Goal: Understand process/instructions

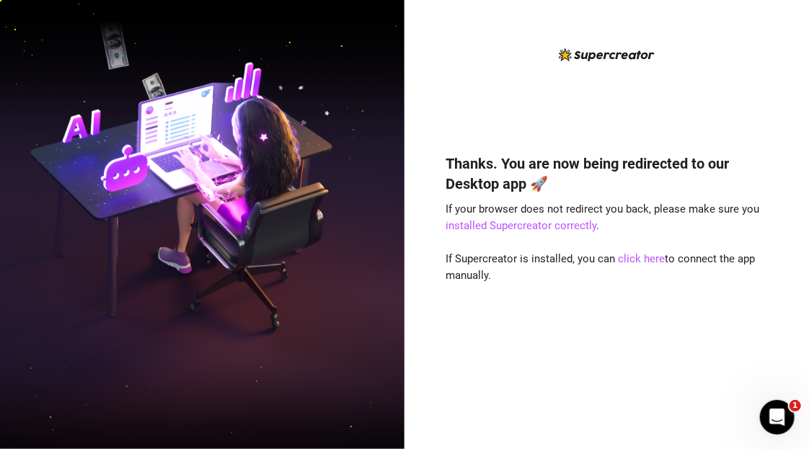
drag, startPoint x: 650, startPoint y: 263, endPoint x: 658, endPoint y: 269, distance: 9.8
click at [650, 263] on link "click here" at bounding box center [642, 258] width 47 height 13
click at [647, 261] on link "click here" at bounding box center [642, 258] width 47 height 13
click at [637, 257] on link "click here" at bounding box center [642, 258] width 47 height 13
click at [632, 255] on link "click here" at bounding box center [642, 258] width 47 height 13
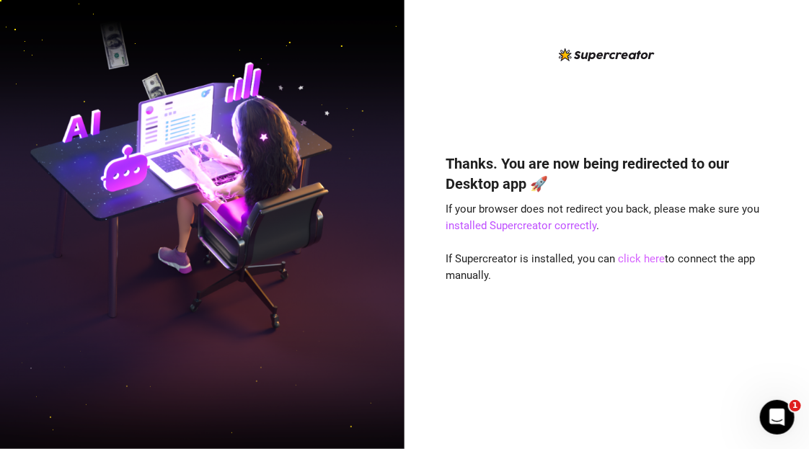
click at [633, 259] on link "click here" at bounding box center [642, 258] width 47 height 13
click at [499, 225] on link "installed Supercreator correctly" at bounding box center [521, 225] width 151 height 13
click at [634, 257] on link "click here" at bounding box center [642, 258] width 47 height 13
click at [634, 261] on link "click here" at bounding box center [642, 258] width 47 height 13
click at [639, 256] on link "click here" at bounding box center [642, 258] width 47 height 13
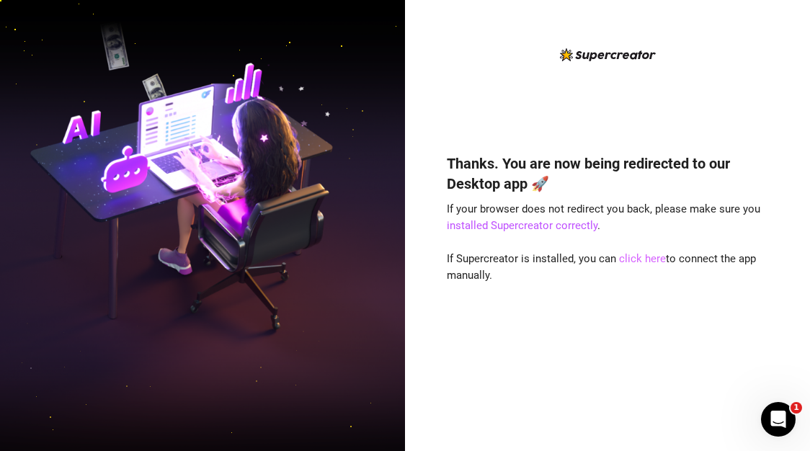
click at [629, 258] on link "click here" at bounding box center [642, 258] width 47 height 13
click at [640, 257] on link "click here" at bounding box center [644, 258] width 47 height 13
click at [632, 262] on link "click here" at bounding box center [644, 258] width 47 height 13
drag, startPoint x: 779, startPoint y: 141, endPoint x: 768, endPoint y: 102, distance: 39.9
click at [779, 141] on div "Thanks. You are now being redirected to our Desktop app 🚀 If your browser does …" at bounding box center [609, 225] width 406 height 451
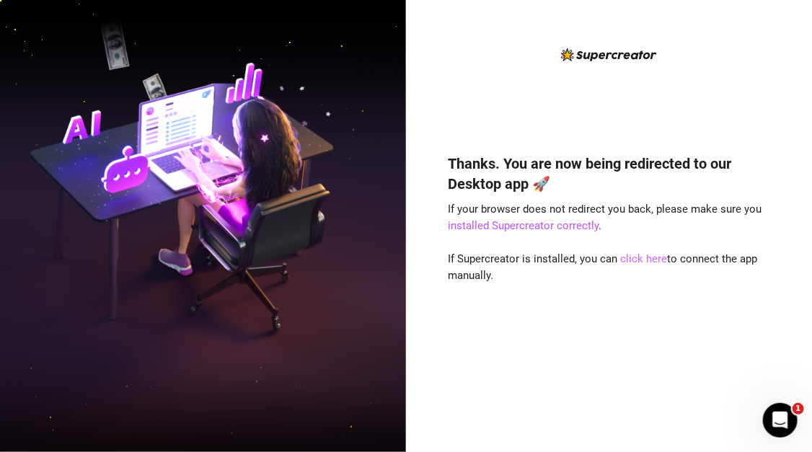
click at [634, 260] on link "click here" at bounding box center [644, 258] width 47 height 13
click at [528, 226] on link "installed Supercreator correctly" at bounding box center [523, 225] width 151 height 13
click at [635, 257] on link "click here" at bounding box center [644, 258] width 47 height 13
click at [634, 255] on link "click here" at bounding box center [644, 258] width 47 height 13
click at [643, 255] on link "click here" at bounding box center [644, 258] width 47 height 13
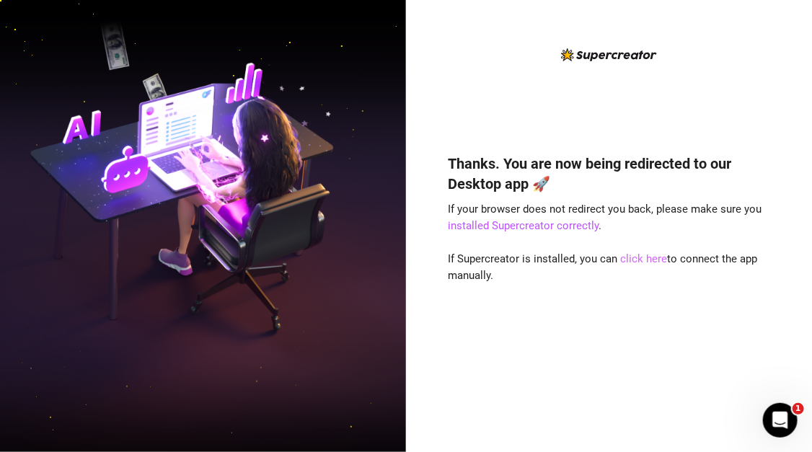
click at [640, 259] on link "click here" at bounding box center [644, 258] width 47 height 13
click at [549, 228] on link "installed Supercreator correctly" at bounding box center [523, 225] width 151 height 13
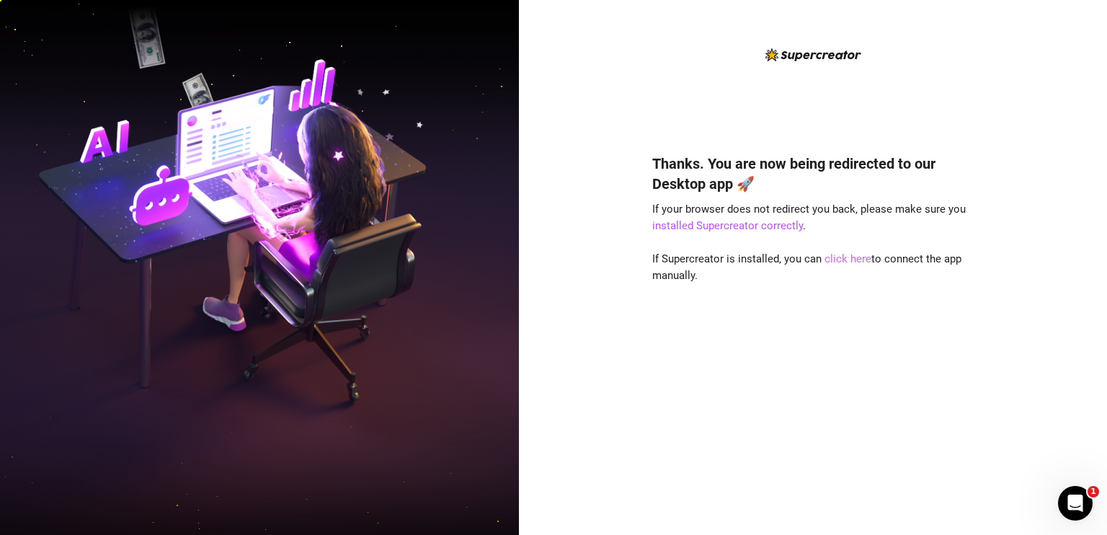
click at [843, 257] on link "click here" at bounding box center [848, 258] width 47 height 13
click at [836, 258] on link "click here" at bounding box center [848, 258] width 47 height 13
click at [842, 258] on link "click here" at bounding box center [848, 258] width 47 height 13
drag, startPoint x: 846, startPoint y: 260, endPoint x: 861, endPoint y: 269, distance: 17.4
click at [846, 260] on link "click here" at bounding box center [848, 258] width 47 height 13
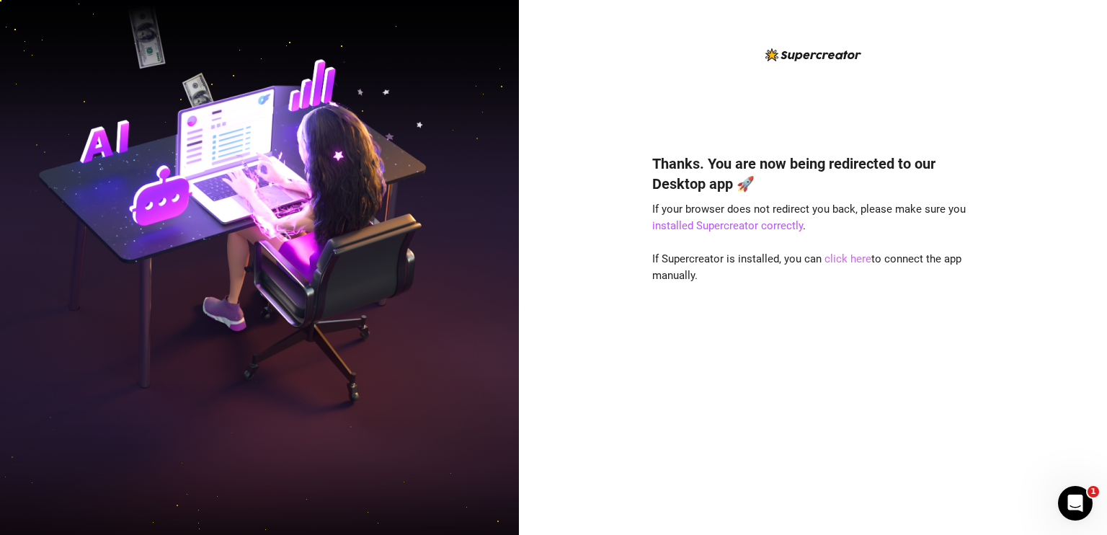
click at [838, 259] on link "click here" at bounding box center [848, 258] width 47 height 13
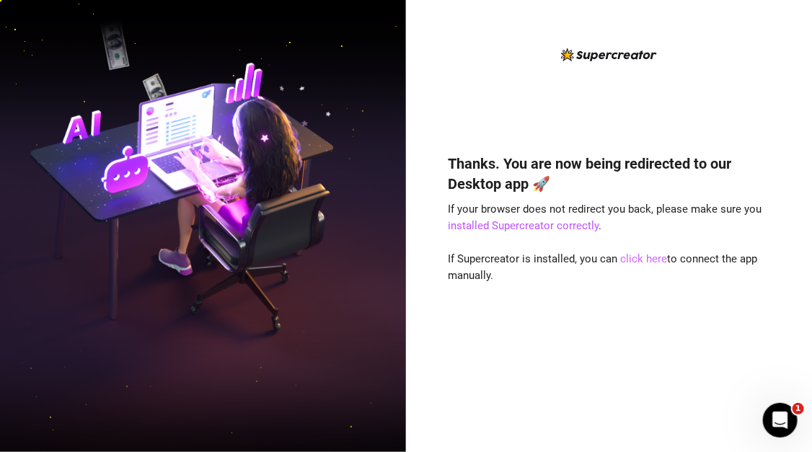
click at [635, 261] on link "click here" at bounding box center [644, 258] width 47 height 13
click at [646, 260] on link "click here" at bounding box center [644, 258] width 47 height 13
click at [637, 260] on link "click here" at bounding box center [644, 258] width 47 height 13
click at [629, 259] on link "click here" at bounding box center [644, 258] width 47 height 13
click at [632, 260] on link "click here" at bounding box center [644, 258] width 47 height 13
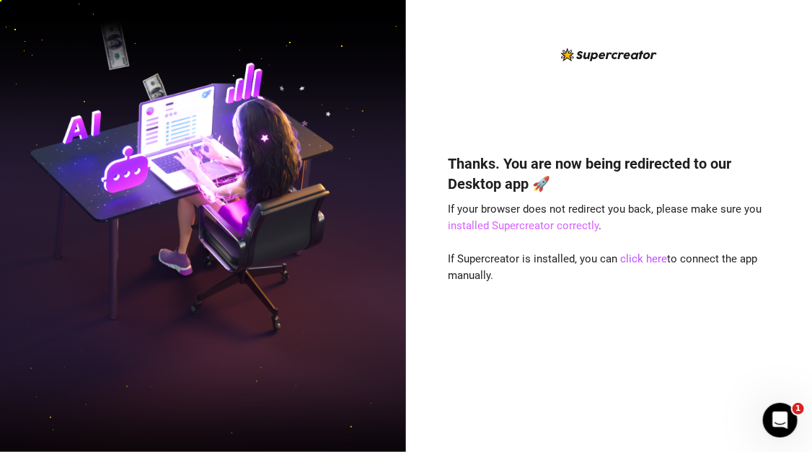
drag, startPoint x: 551, startPoint y: 225, endPoint x: 580, endPoint y: 236, distance: 30.8
click at [551, 225] on link "installed Supercreator correctly" at bounding box center [523, 225] width 151 height 13
